Goal: Transaction & Acquisition: Purchase product/service

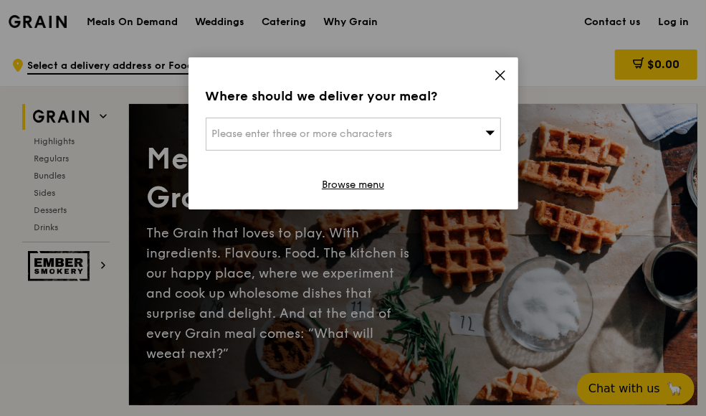
click at [498, 77] on icon at bounding box center [500, 75] width 9 height 9
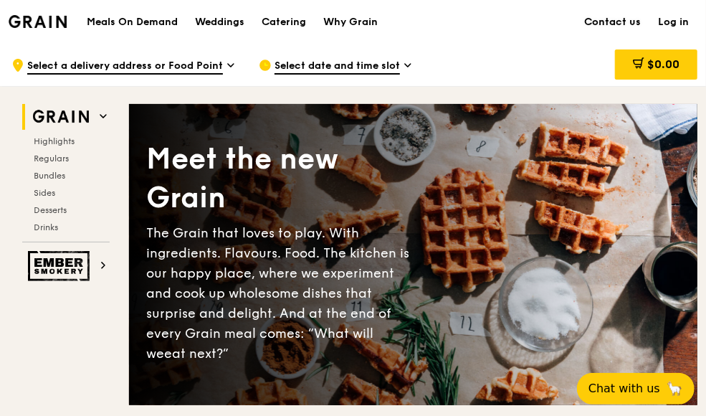
click at [616, 22] on link "Contact us" at bounding box center [612, 22] width 74 height 43
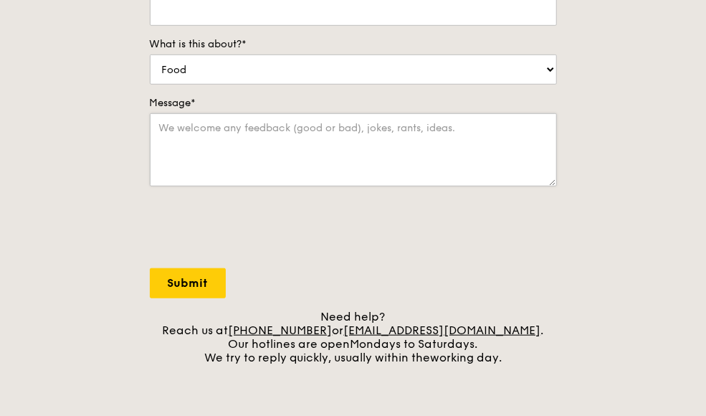
scroll to position [358, 0]
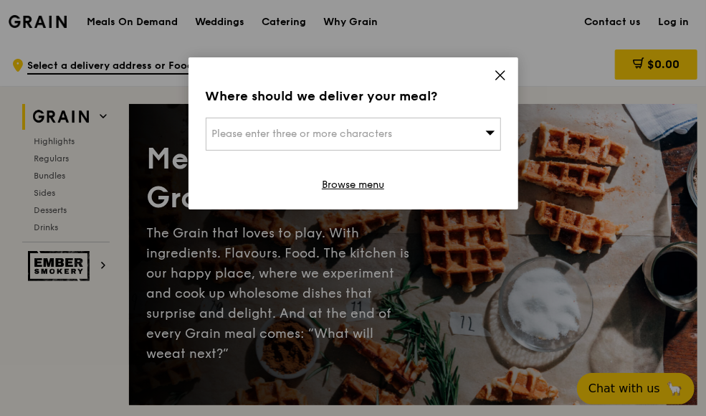
click at [353, 130] on span "Please enter three or more characters" at bounding box center [302, 134] width 181 height 12
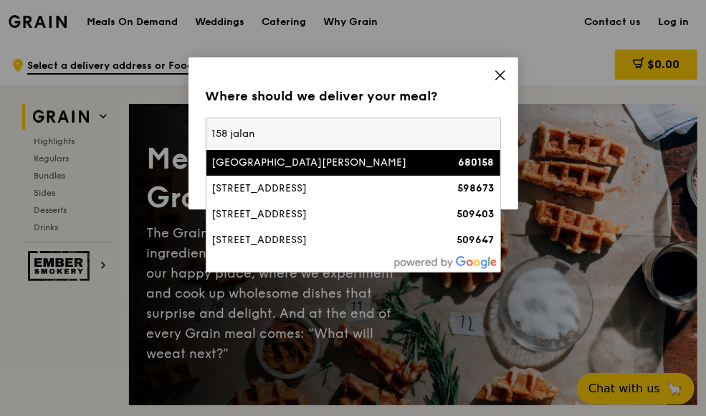
type input "158 jalan"
click at [321, 165] on div "158 Jalan Teck Whye" at bounding box center [318, 162] width 212 height 14
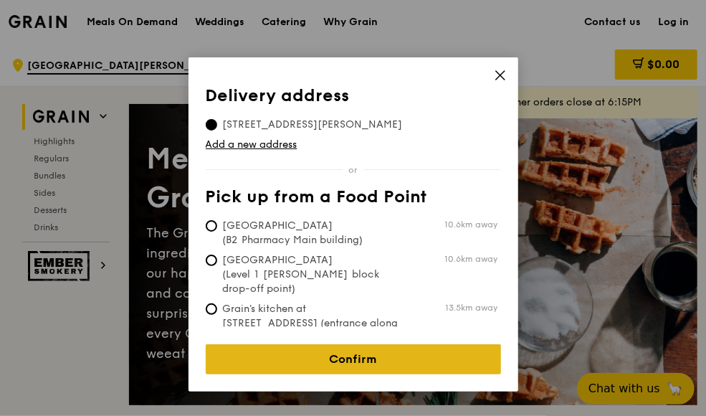
click at [372, 345] on link "Confirm" at bounding box center [353, 359] width 295 height 30
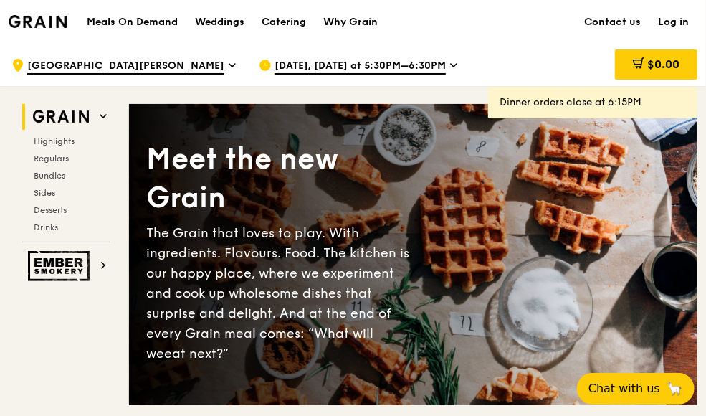
click at [346, 62] on span "Sep 11, Today at 5:30PM–6:30PM" at bounding box center [359, 67] width 171 height 16
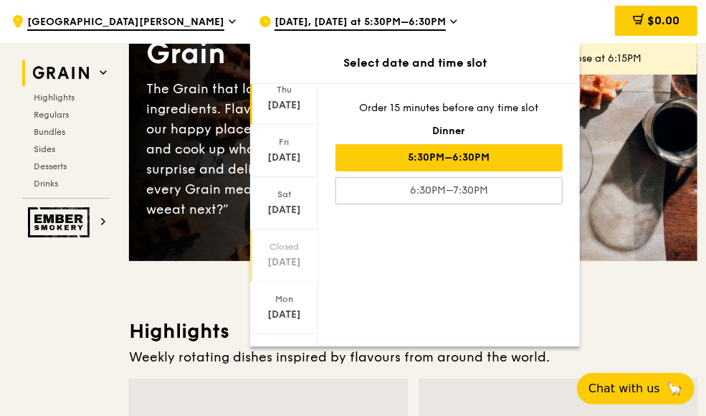
scroll to position [72, 0]
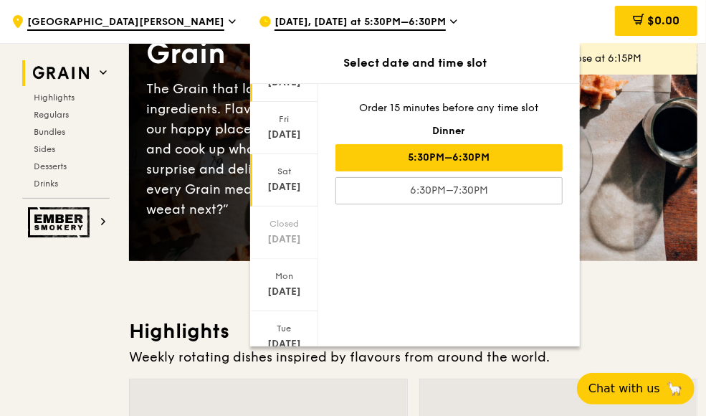
click at [290, 178] on div "Sat Sep 13" at bounding box center [284, 180] width 68 height 52
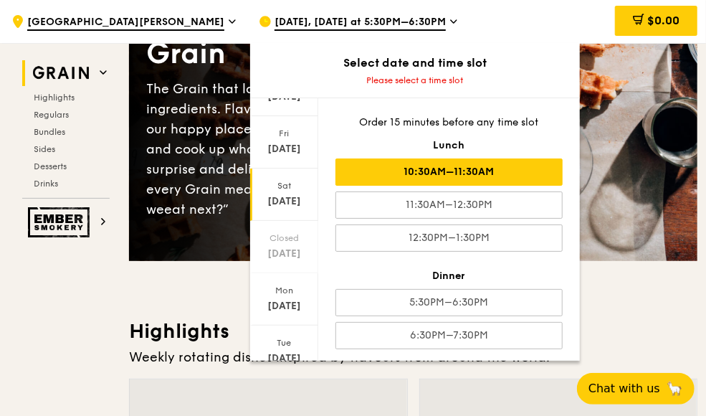
click at [459, 171] on div "10:30AM–11:30AM" at bounding box center [448, 171] width 227 height 27
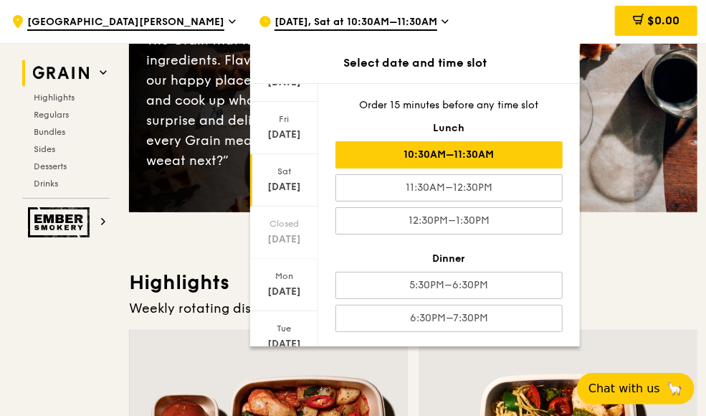
scroll to position [215, 0]
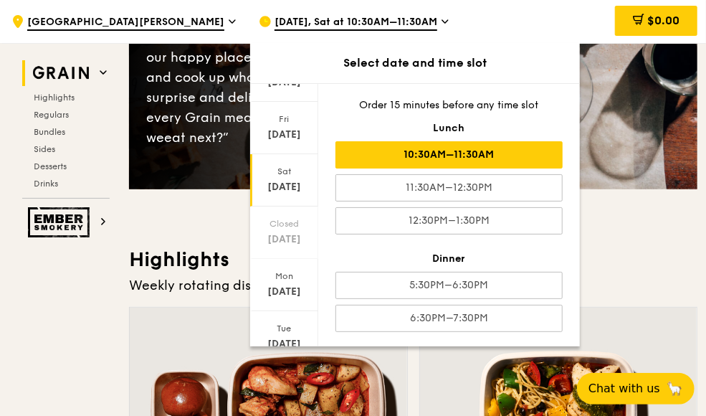
click at [470, 150] on div "10:30AM–11:30AM" at bounding box center [448, 154] width 227 height 27
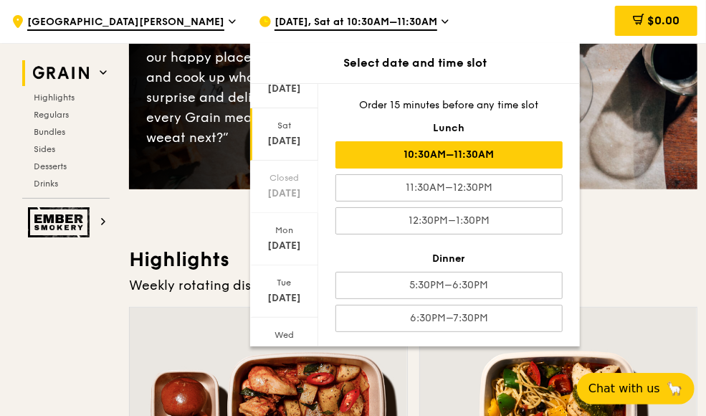
scroll to position [176, 0]
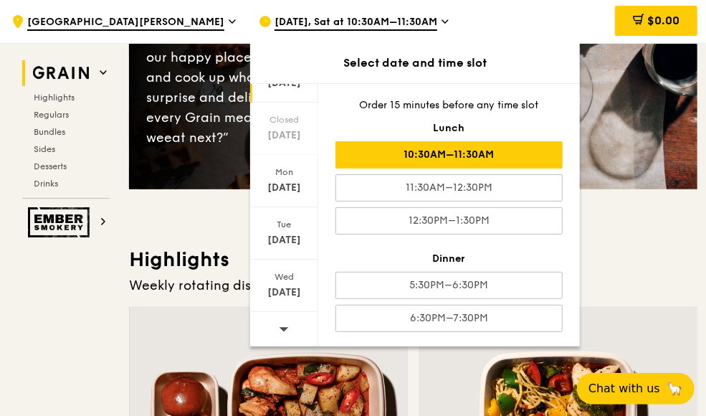
click at [481, 150] on div "10:30AM–11:30AM" at bounding box center [448, 154] width 227 height 27
drag, startPoint x: 481, startPoint y: 150, endPoint x: 438, endPoint y: 151, distance: 43.7
click at [438, 151] on div "10:30AM–11:30AM" at bounding box center [448, 154] width 227 height 27
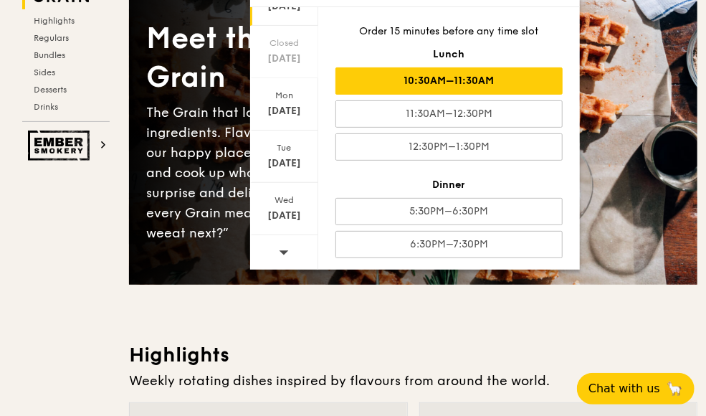
scroll to position [0, 0]
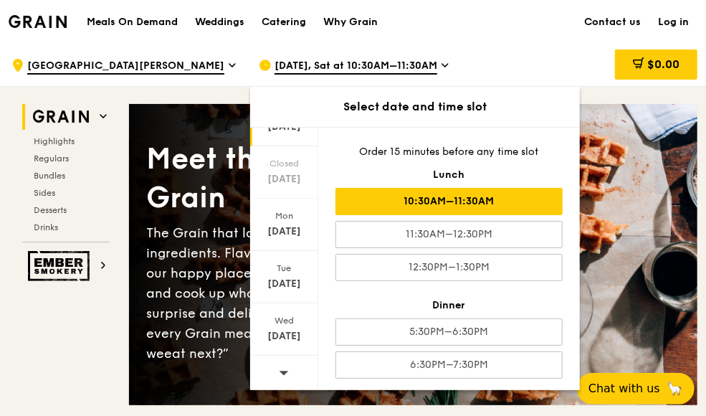
click at [467, 194] on div "10:30AM–11:30AM" at bounding box center [448, 201] width 227 height 27
click at [595, 184] on div "Meet the new Grain The Grain that loves to play. With ingredients. Flavours. Fo…" at bounding box center [413, 255] width 568 height 264
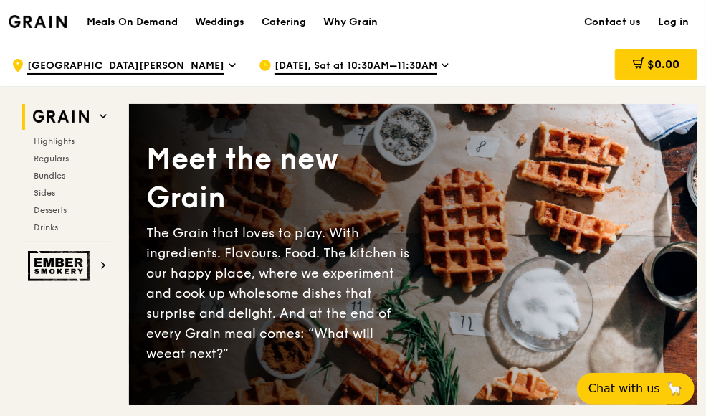
click at [441, 64] on icon at bounding box center [444, 65] width 7 height 13
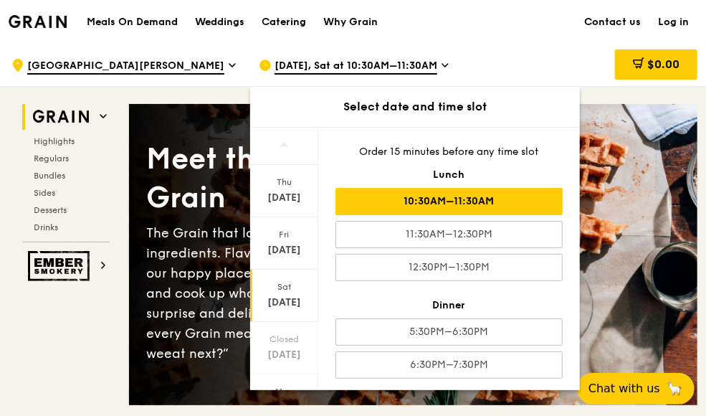
click at [441, 64] on icon at bounding box center [444, 65] width 7 height 13
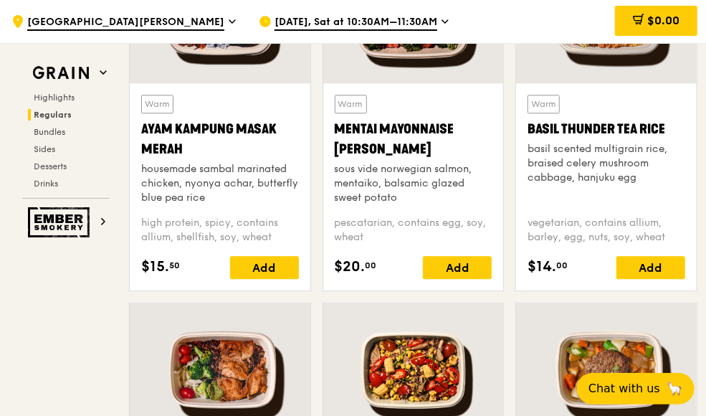
scroll to position [1290, 0]
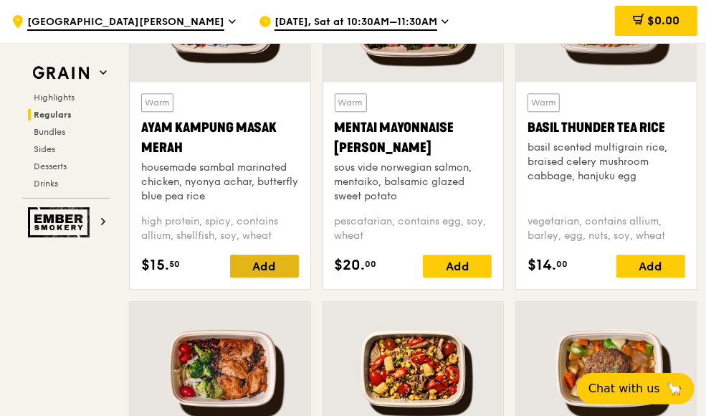
click at [274, 263] on div "Add" at bounding box center [264, 265] width 69 height 23
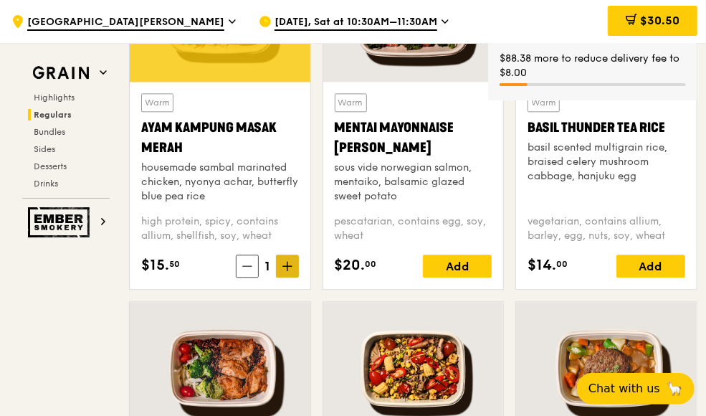
click at [287, 266] on icon at bounding box center [287, 266] width 9 height 0
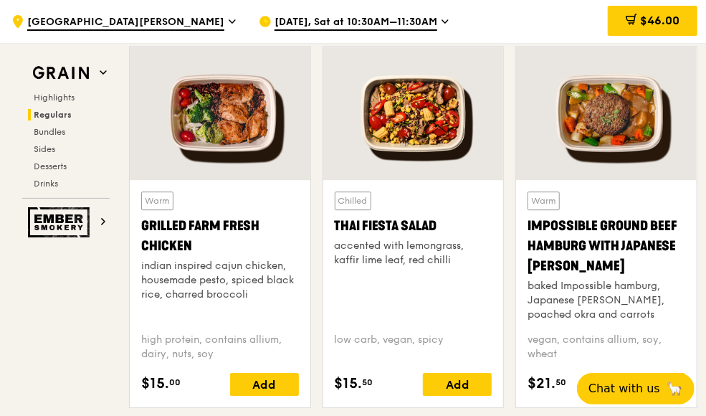
scroll to position [1576, 0]
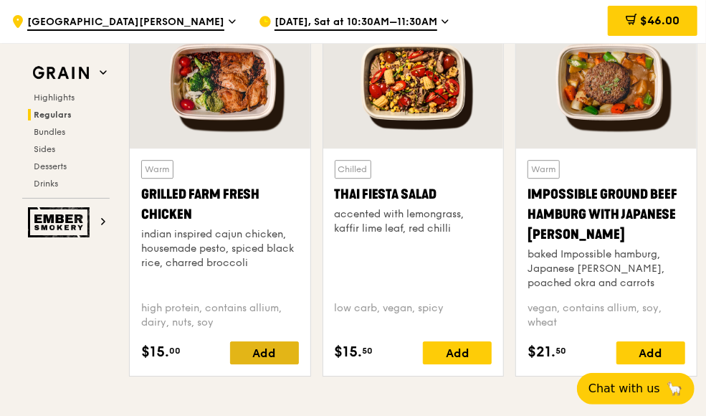
click at [262, 347] on div "Add" at bounding box center [264, 352] width 69 height 23
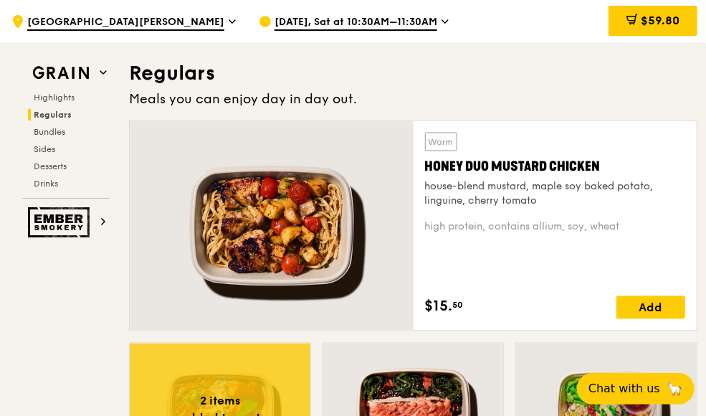
scroll to position [860, 0]
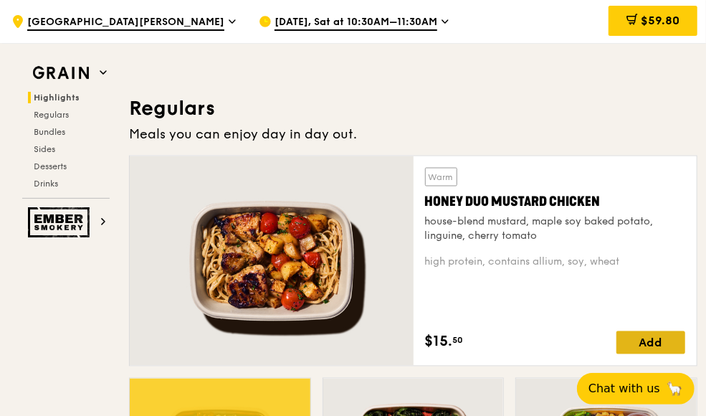
click at [648, 340] on div "Add" at bounding box center [650, 342] width 69 height 23
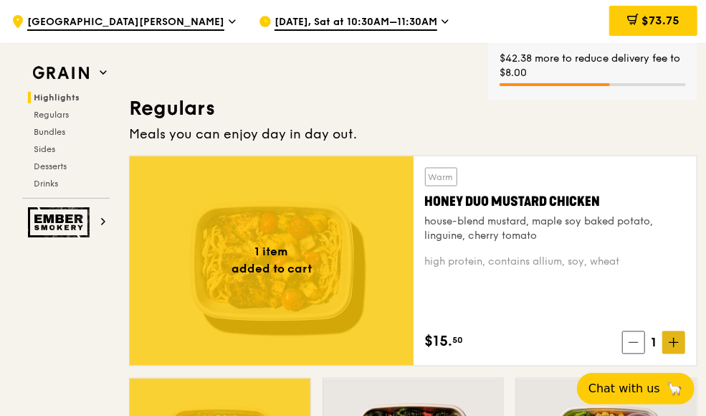
click at [681, 341] on span at bounding box center [673, 342] width 23 height 23
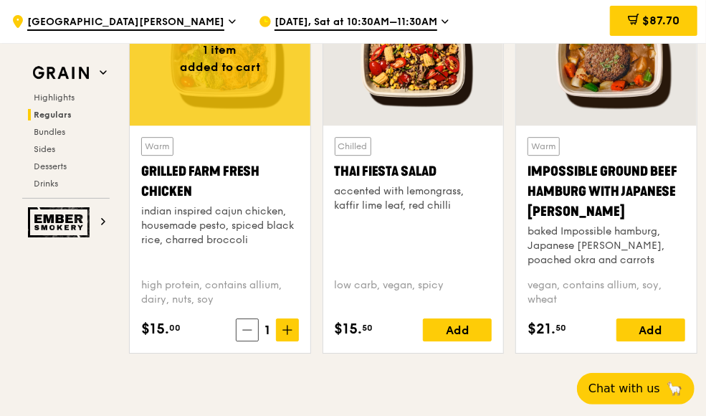
scroll to position [1447, 0]
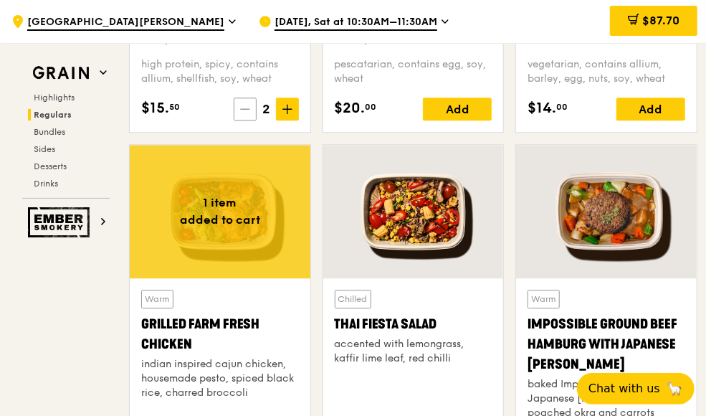
click at [241, 105] on span at bounding box center [245, 108] width 23 height 23
click at [241, 105] on span at bounding box center [247, 108] width 23 height 23
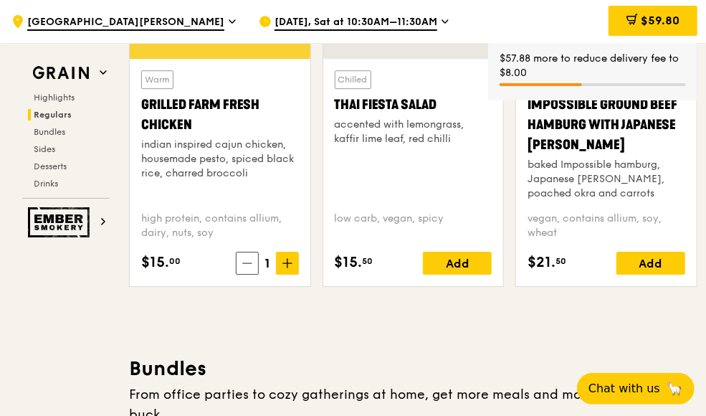
scroll to position [1733, 0]
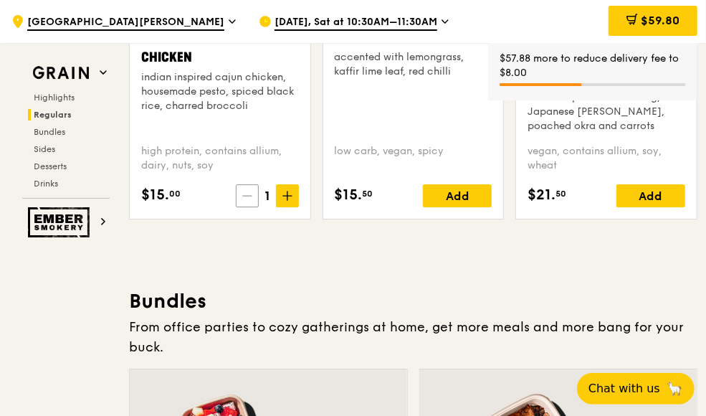
click at [246, 196] on icon at bounding box center [247, 196] width 10 height 10
click at [246, 196] on div "Add" at bounding box center [264, 195] width 69 height 23
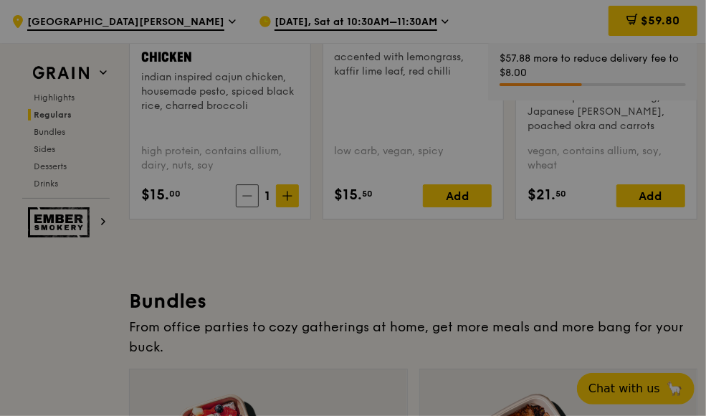
click at [240, 196] on div at bounding box center [353, 208] width 706 height 416
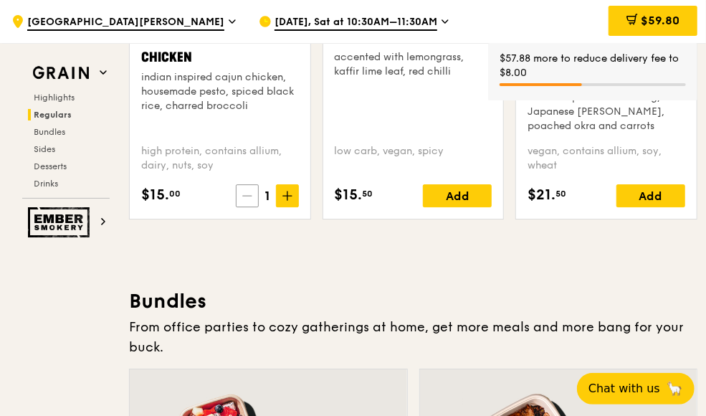
click at [252, 197] on icon at bounding box center [247, 196] width 10 height 10
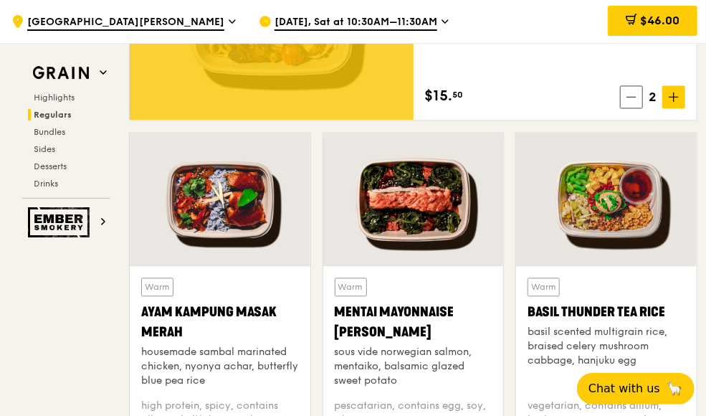
scroll to position [873, 0]
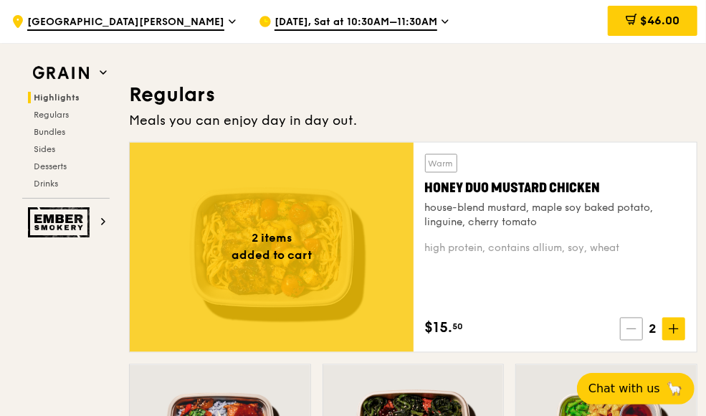
click at [630, 329] on icon at bounding box center [631, 329] width 10 height 10
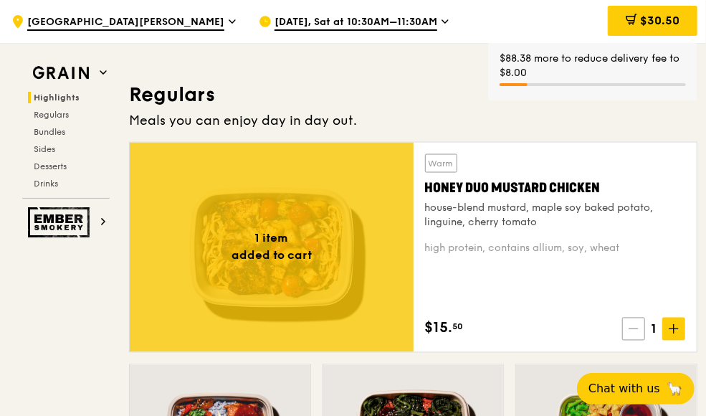
click at [630, 326] on icon at bounding box center [633, 329] width 10 height 10
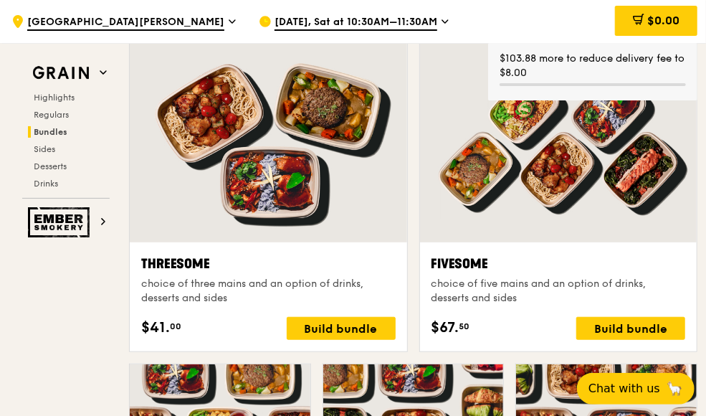
scroll to position [2378, 0]
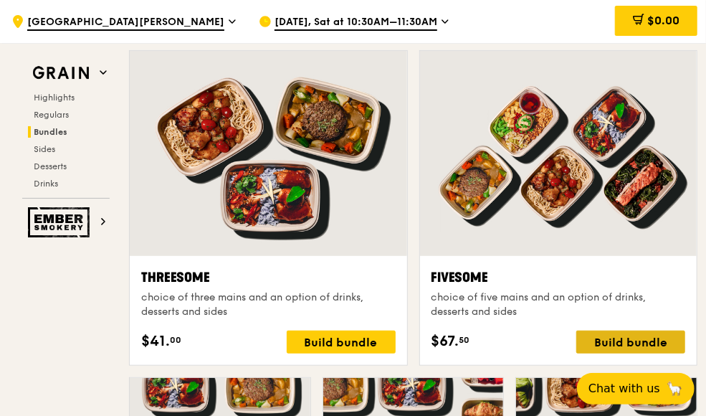
click at [635, 337] on div "Build bundle" at bounding box center [630, 341] width 109 height 23
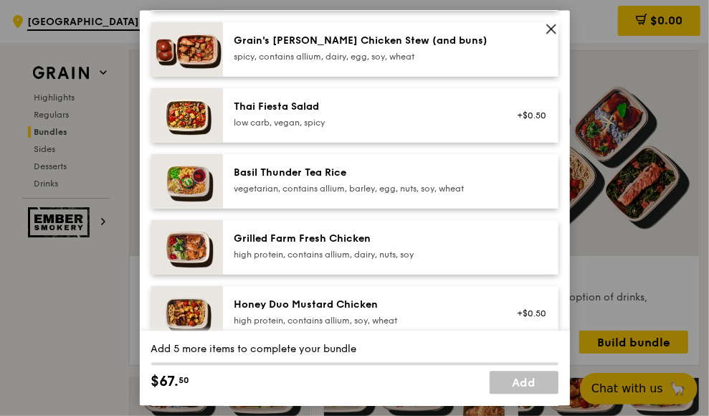
scroll to position [215, 0]
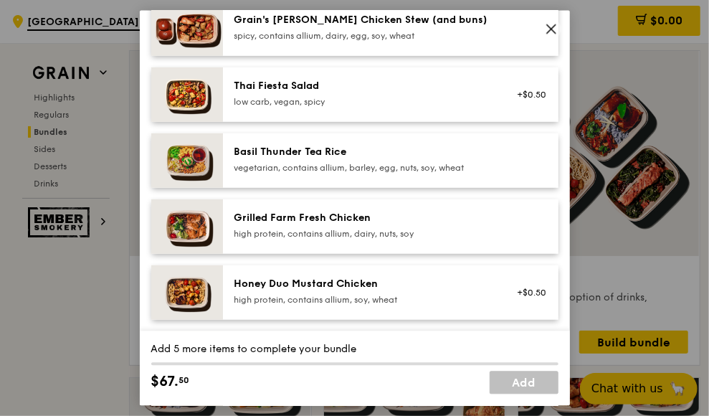
click at [342, 226] on div "Grilled Farm Fresh Chicken high protein, contains allium, dairy, nuts, soy" at bounding box center [362, 225] width 257 height 29
click at [332, 291] on div "Honey Duo Mustard Chicken high protein, contains allium, soy, wheat" at bounding box center [362, 291] width 257 height 29
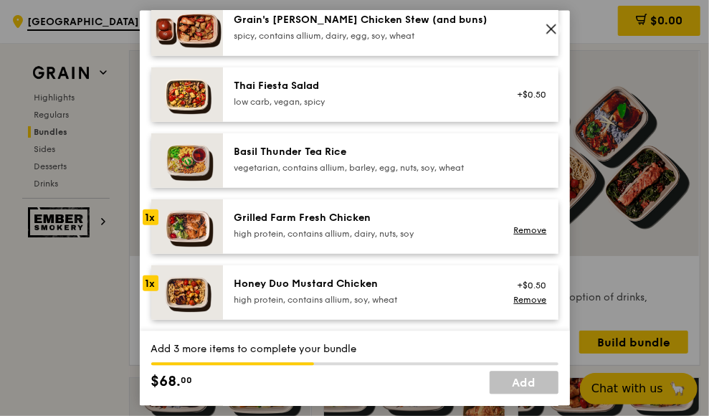
click at [332, 291] on div "Honey Duo Mustard Chicken high protein, contains allium, soy, wheat" at bounding box center [362, 291] width 257 height 29
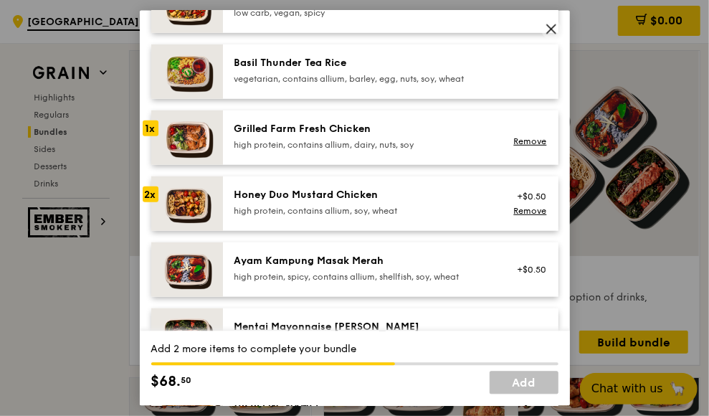
scroll to position [358, 0]
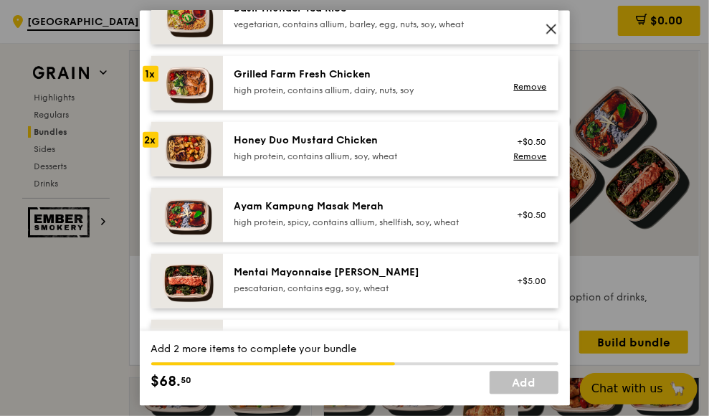
click at [337, 208] on div "Ayam Kampung Masak Merah" at bounding box center [362, 206] width 257 height 14
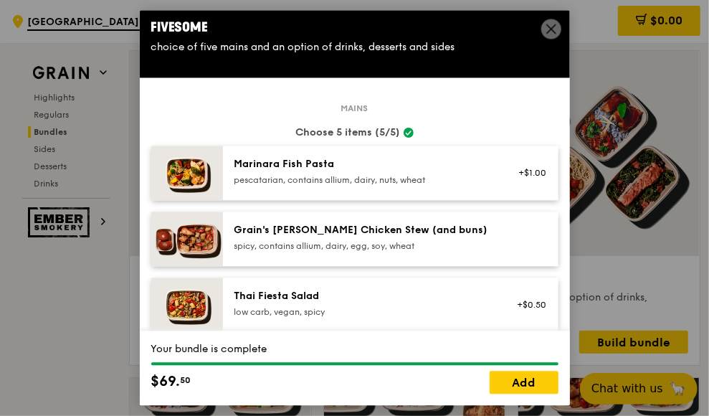
scroll to position [0, 0]
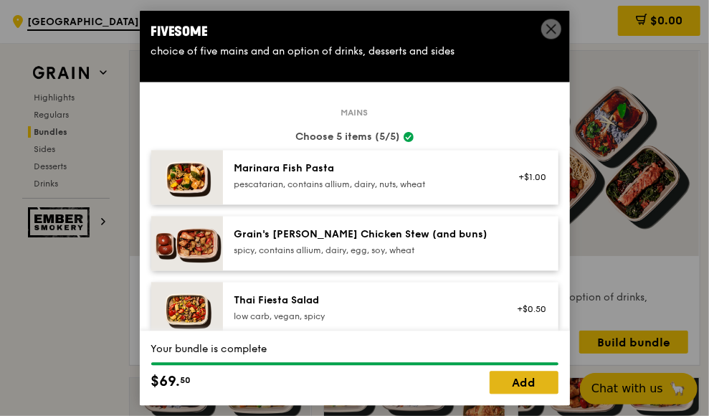
click at [535, 379] on link "Add" at bounding box center [523, 382] width 69 height 23
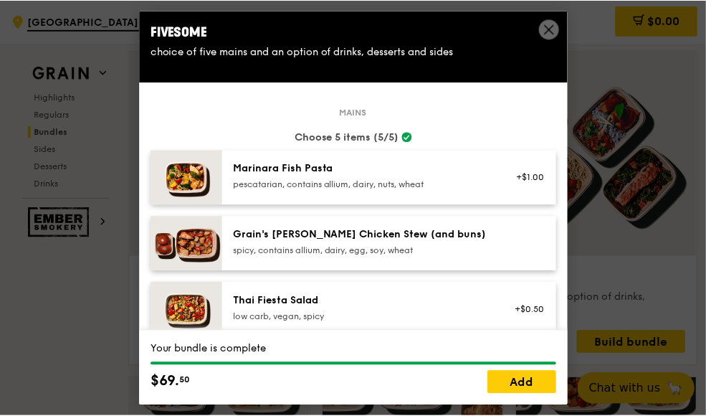
scroll to position [2379, 0]
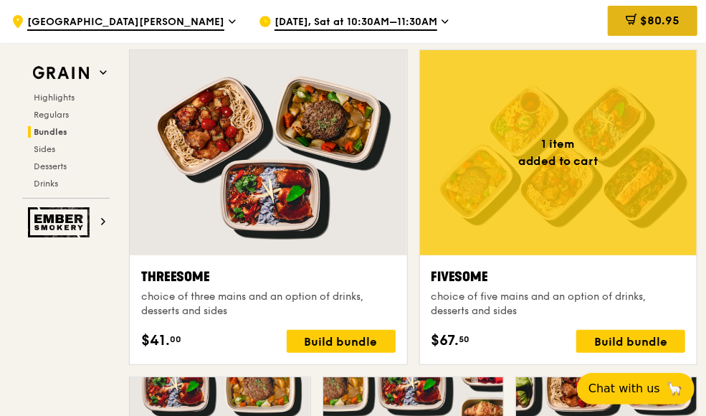
click at [660, 18] on span "$80.95" at bounding box center [659, 21] width 39 height 14
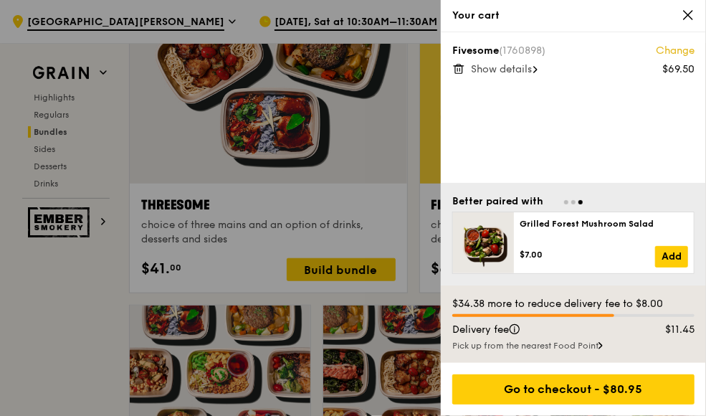
scroll to position [2450, 0]
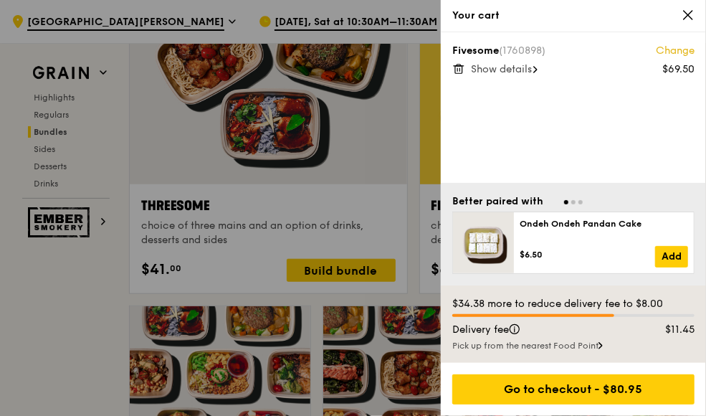
click at [375, 180] on div at bounding box center [353, 208] width 706 height 416
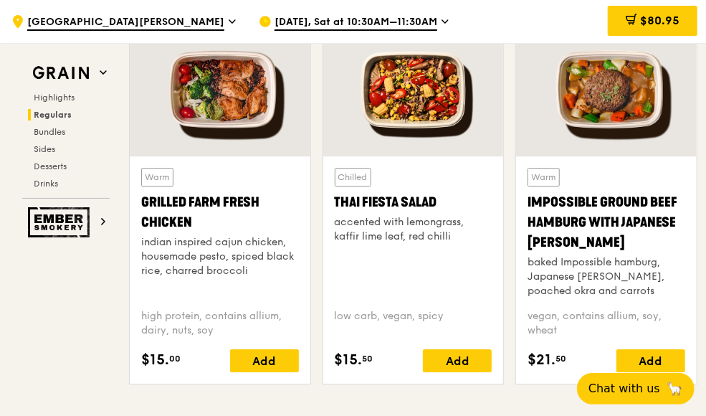
scroll to position [1590, 0]
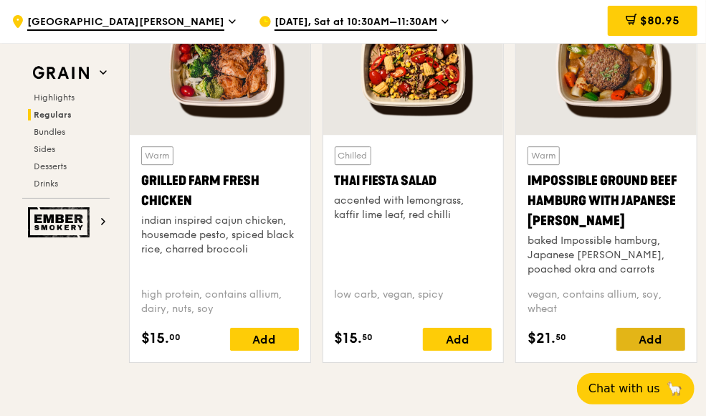
click at [670, 336] on div "Add" at bounding box center [650, 338] width 69 height 23
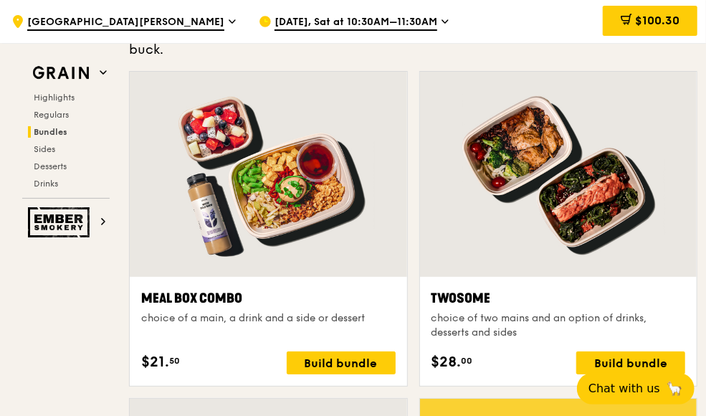
scroll to position [2306, 0]
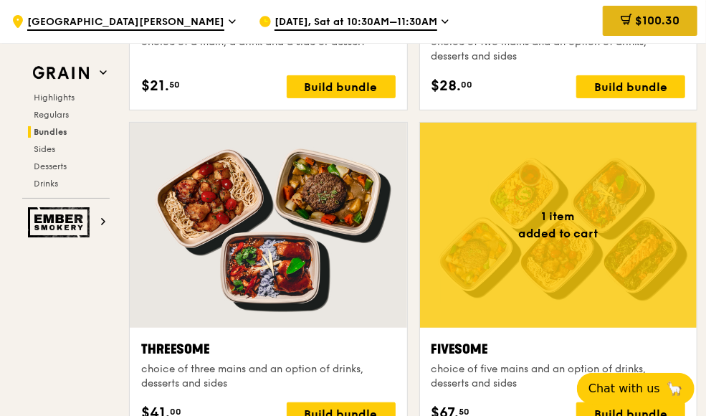
click at [643, 17] on span "$100.30" at bounding box center [657, 21] width 44 height 14
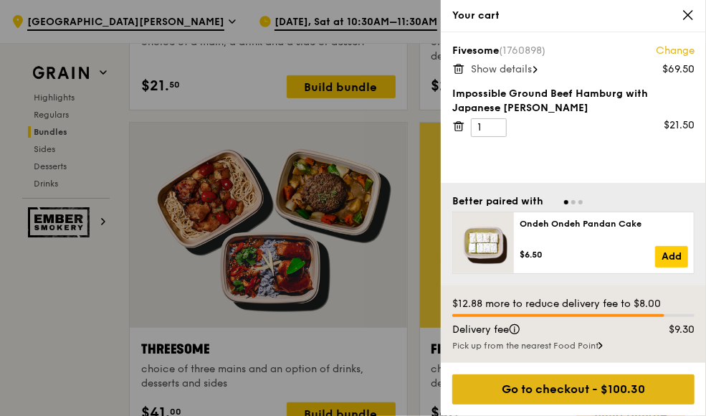
click at [604, 386] on div "Go to checkout - $100.30" at bounding box center [573, 389] width 242 height 30
click at [545, 387] on div "Go to checkout - $100.30" at bounding box center [573, 389] width 242 height 30
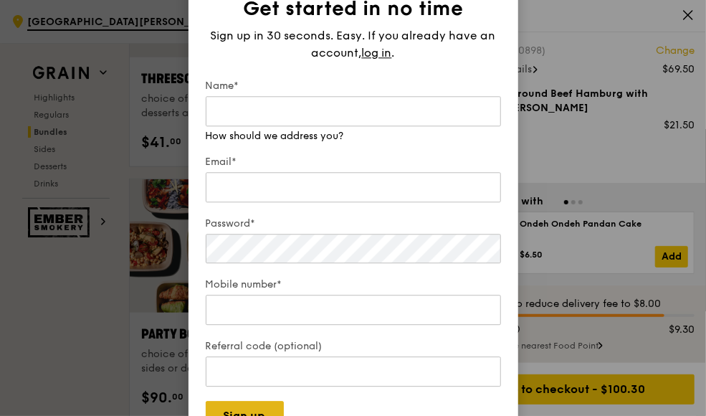
scroll to position [2593, 0]
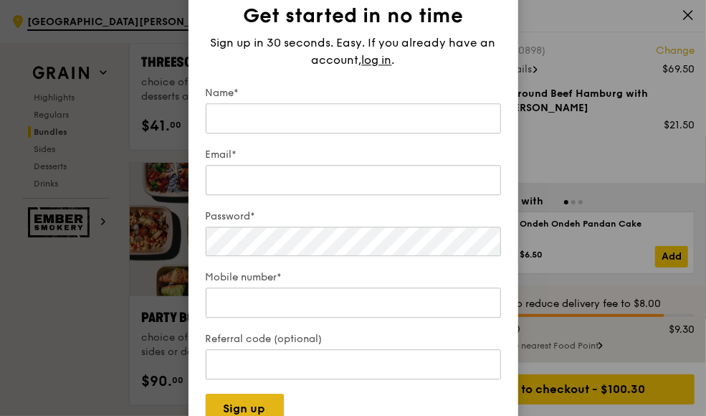
click at [268, 406] on button "Sign up" at bounding box center [245, 409] width 78 height 30
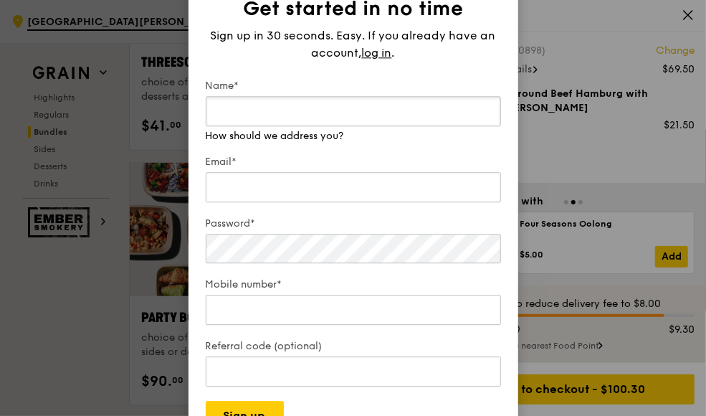
click at [276, 116] on input "Name*" at bounding box center [353, 111] width 295 height 30
type input "YI LING YEO"
type input "yeoyiling@gmail.com"
type input "92480880"
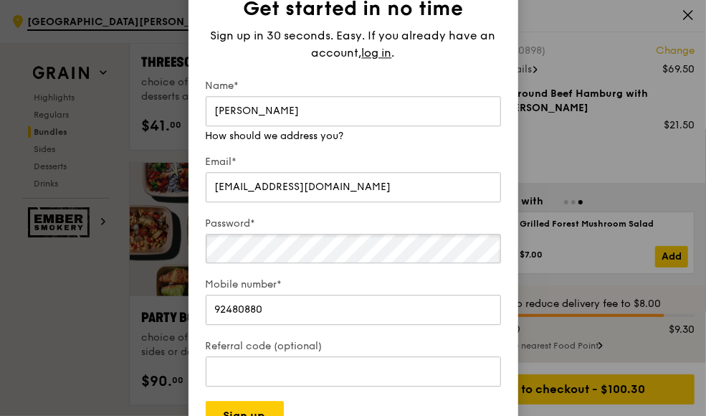
click at [289, 250] on div "Password*" at bounding box center [353, 240] width 295 height 49
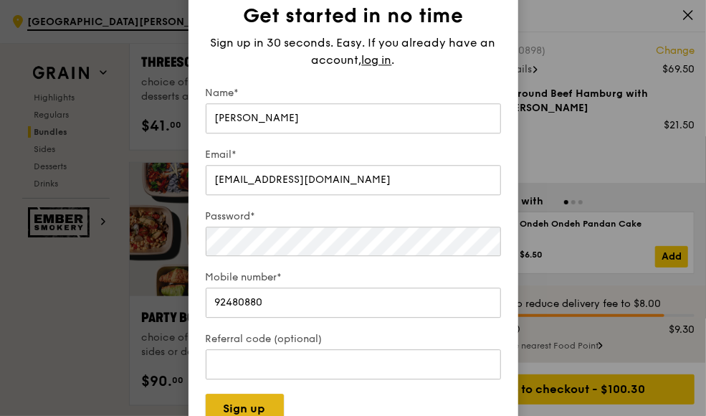
click at [255, 406] on button "Sign up" at bounding box center [245, 409] width 78 height 30
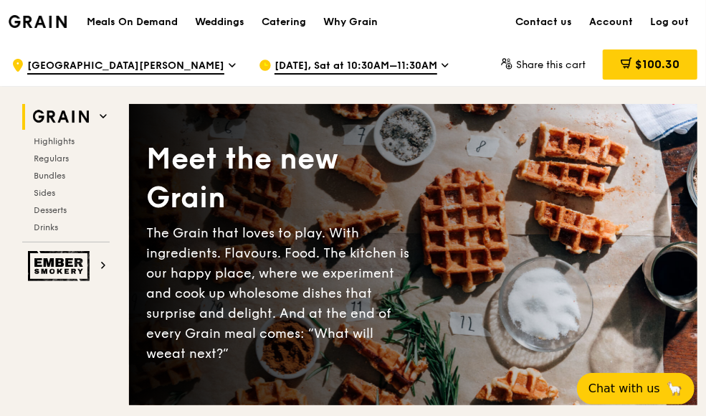
click at [653, 59] on span "$100.30" at bounding box center [657, 64] width 44 height 14
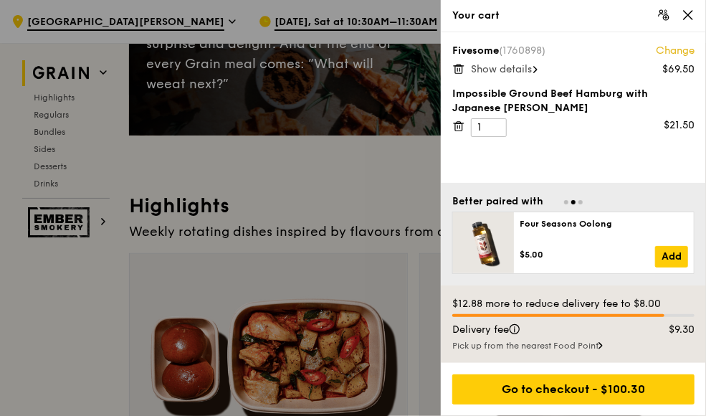
scroll to position [287, 0]
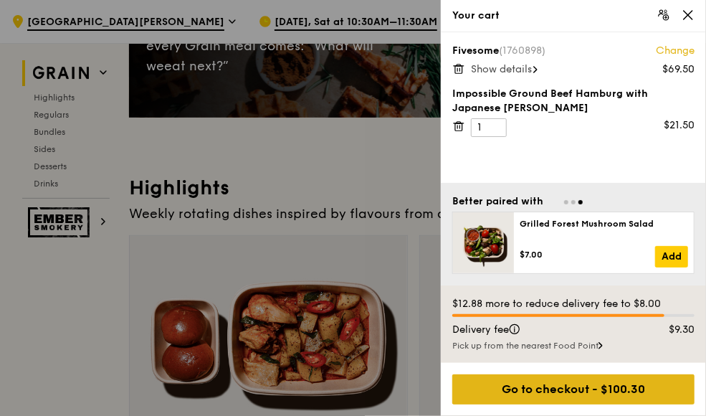
click at [582, 386] on div "Go to checkout - $100.30" at bounding box center [573, 389] width 242 height 30
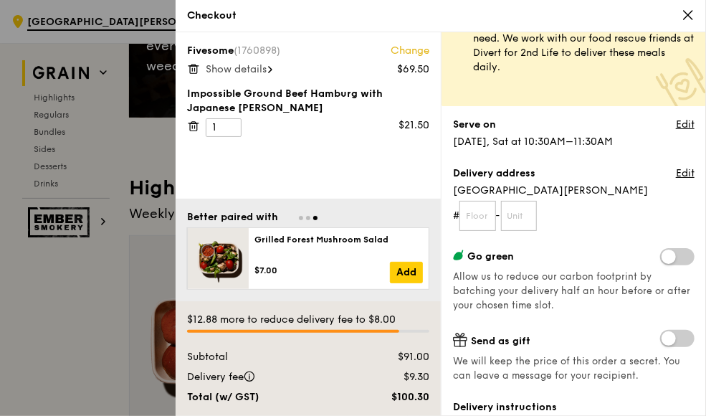
scroll to position [72, 0]
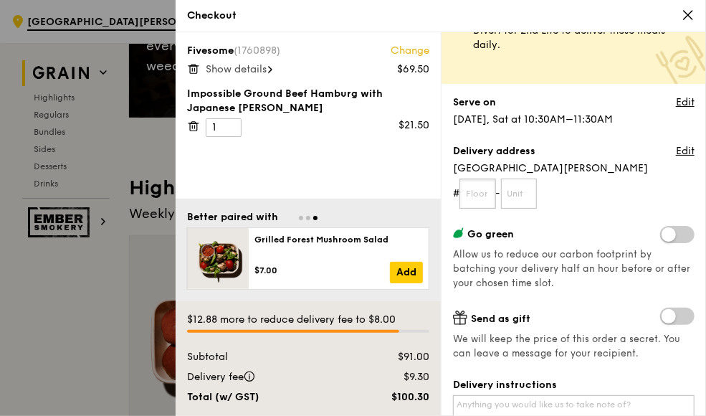
click at [478, 193] on input "text" at bounding box center [477, 193] width 37 height 30
type input "10"
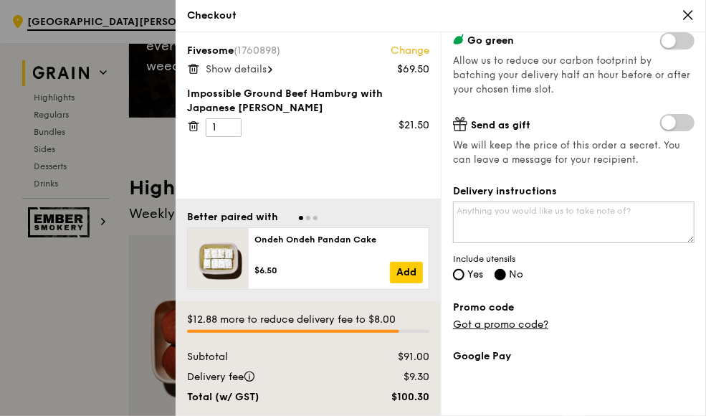
scroll to position [287, 0]
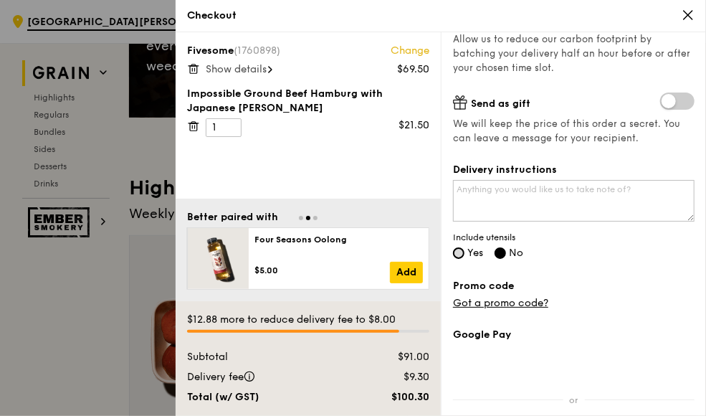
type input "111"
click at [460, 250] on input "Yes" at bounding box center [458, 252] width 11 height 11
radio input "true"
radio input "false"
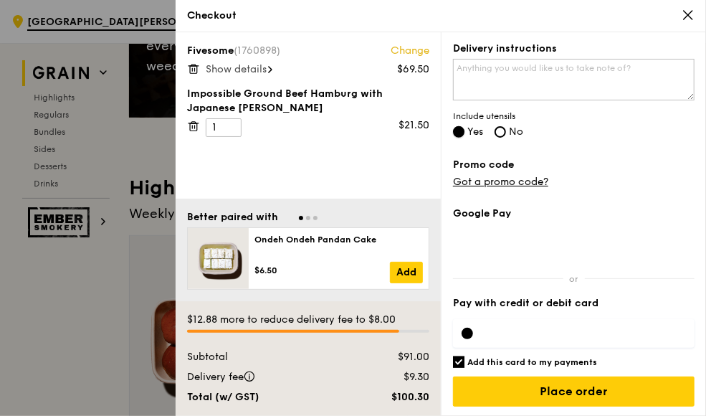
scroll to position [358, 0]
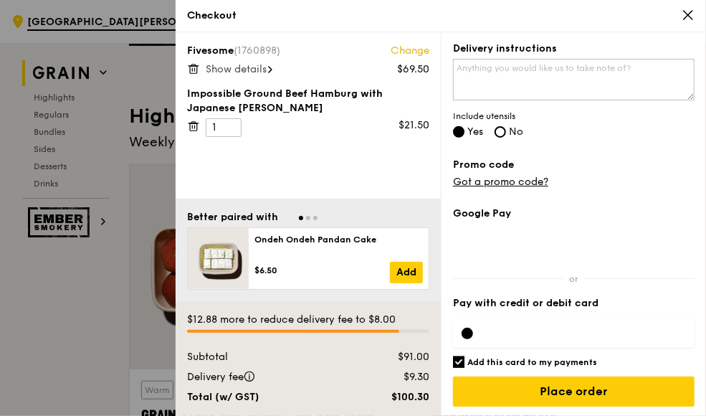
click at [470, 330] on div at bounding box center [466, 332] width 11 height 11
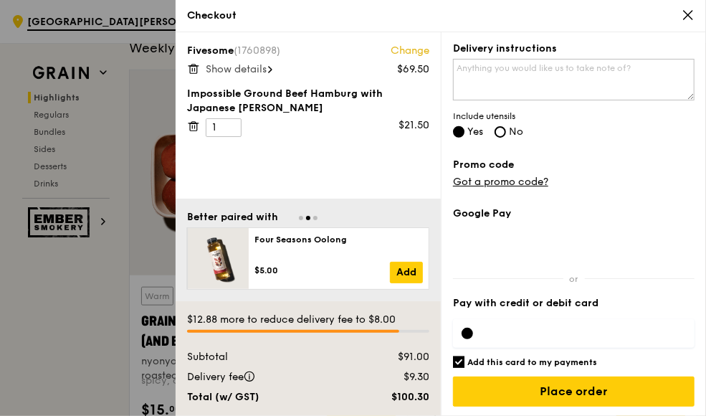
scroll to position [502, 0]
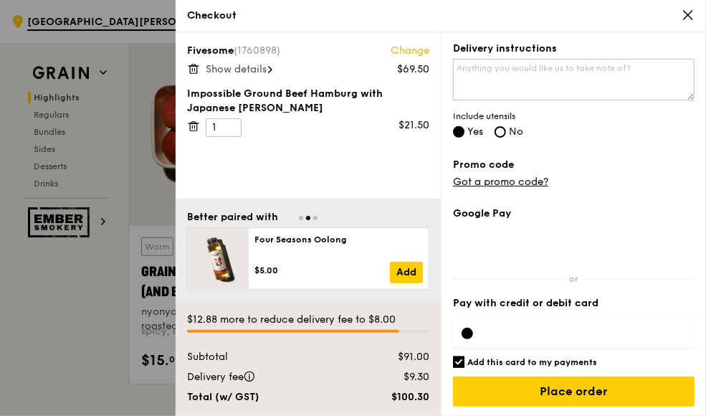
click at [471, 330] on div at bounding box center [466, 332] width 11 height 11
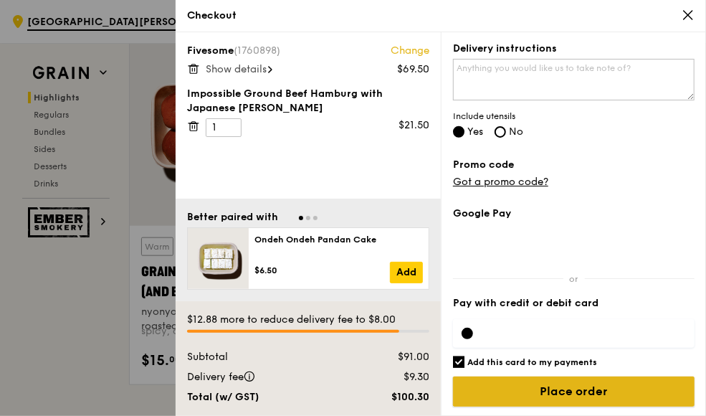
click at [566, 388] on input "Place order" at bounding box center [573, 391] width 241 height 30
click at [576, 392] on input "Place order" at bounding box center [573, 391] width 241 height 30
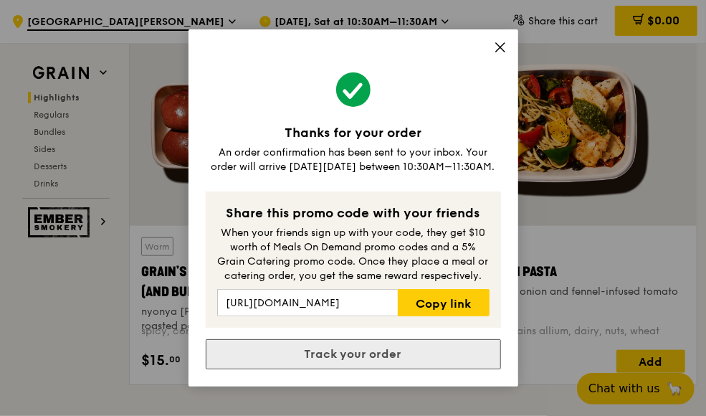
click at [366, 355] on link "Track your order" at bounding box center [353, 354] width 295 height 30
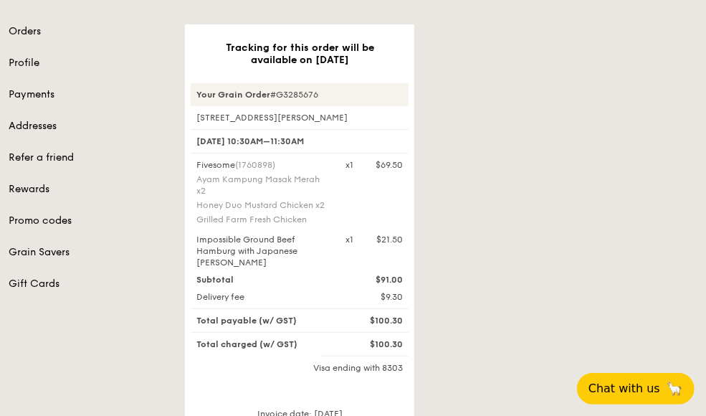
scroll to position [143, 0]
